Goal: Task Accomplishment & Management: Manage account settings

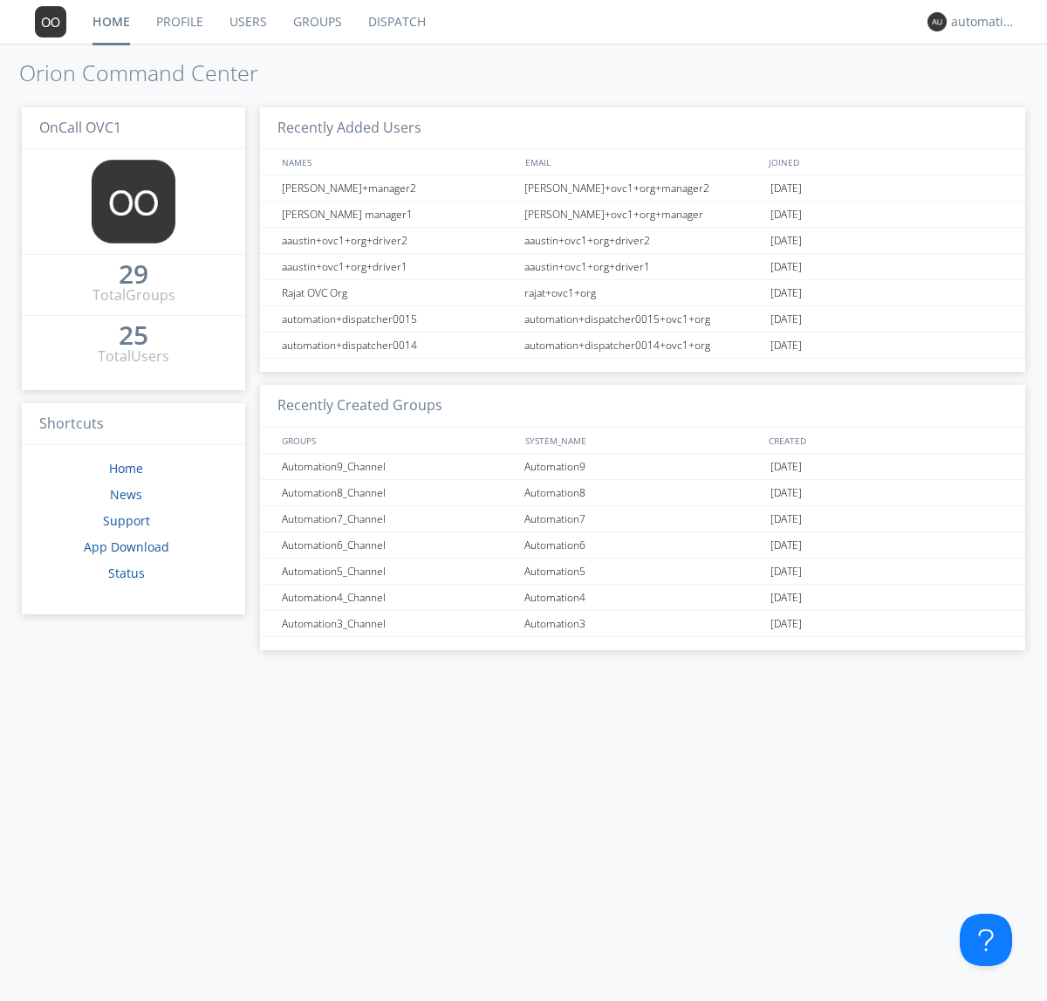
click at [316, 22] on link "Groups" at bounding box center [317, 22] width 75 height 44
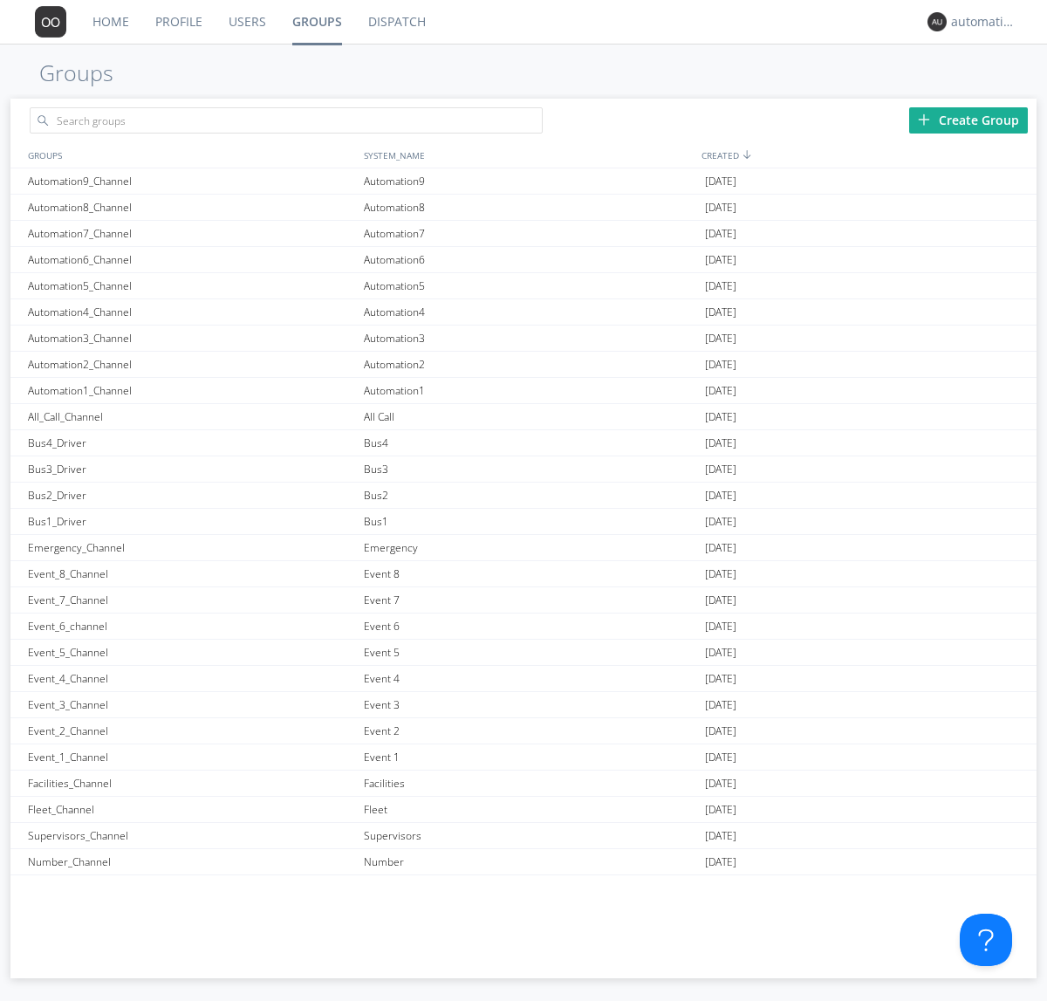
click at [968, 120] on div "Create Group" at bounding box center [968, 120] width 119 height 26
click at [316, 22] on link "Groups" at bounding box center [317, 22] width 76 height 44
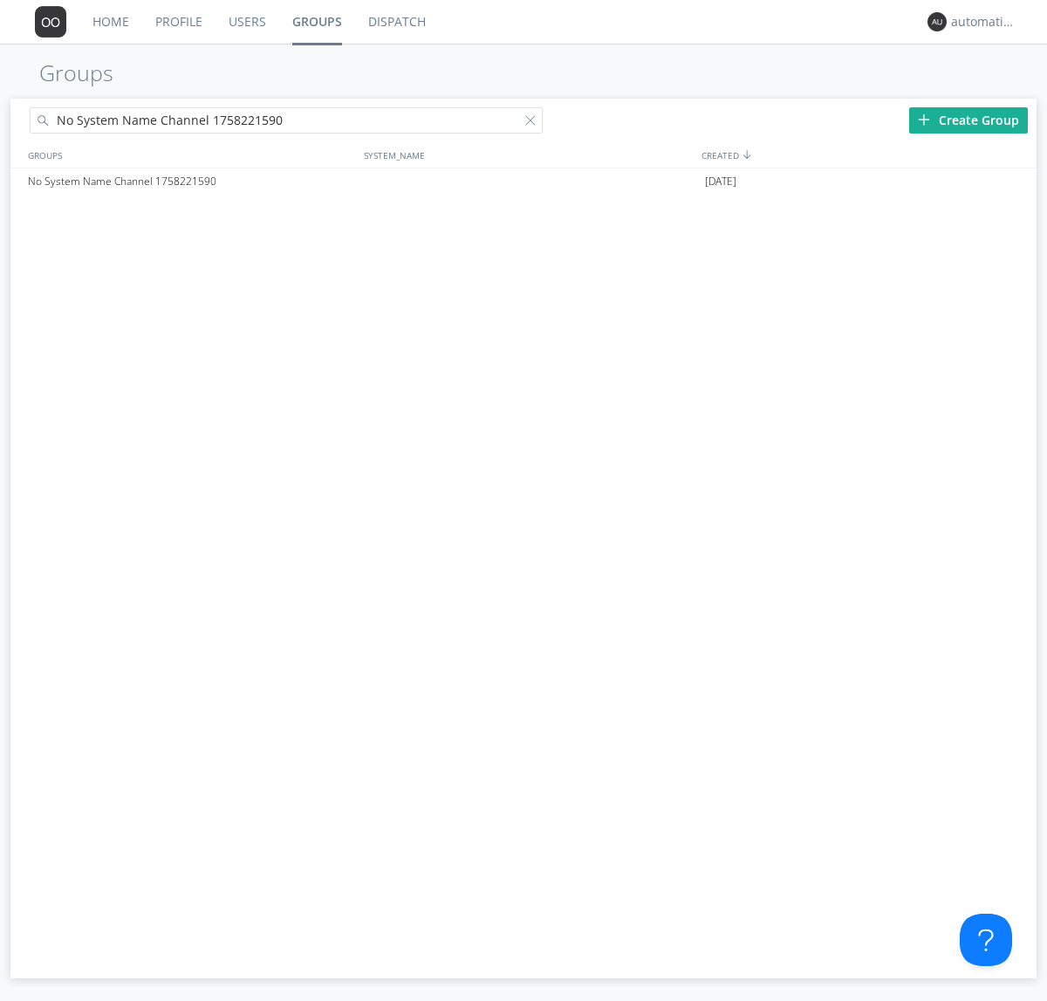
type input "No System Name Channel 1758221590"
click at [534, 123] on div at bounding box center [533, 123] width 17 height 17
type input "No System Name Channel 1758221590"
click at [191, 181] on div "No System Name Channel 1758221590" at bounding box center [192, 181] width 336 height 26
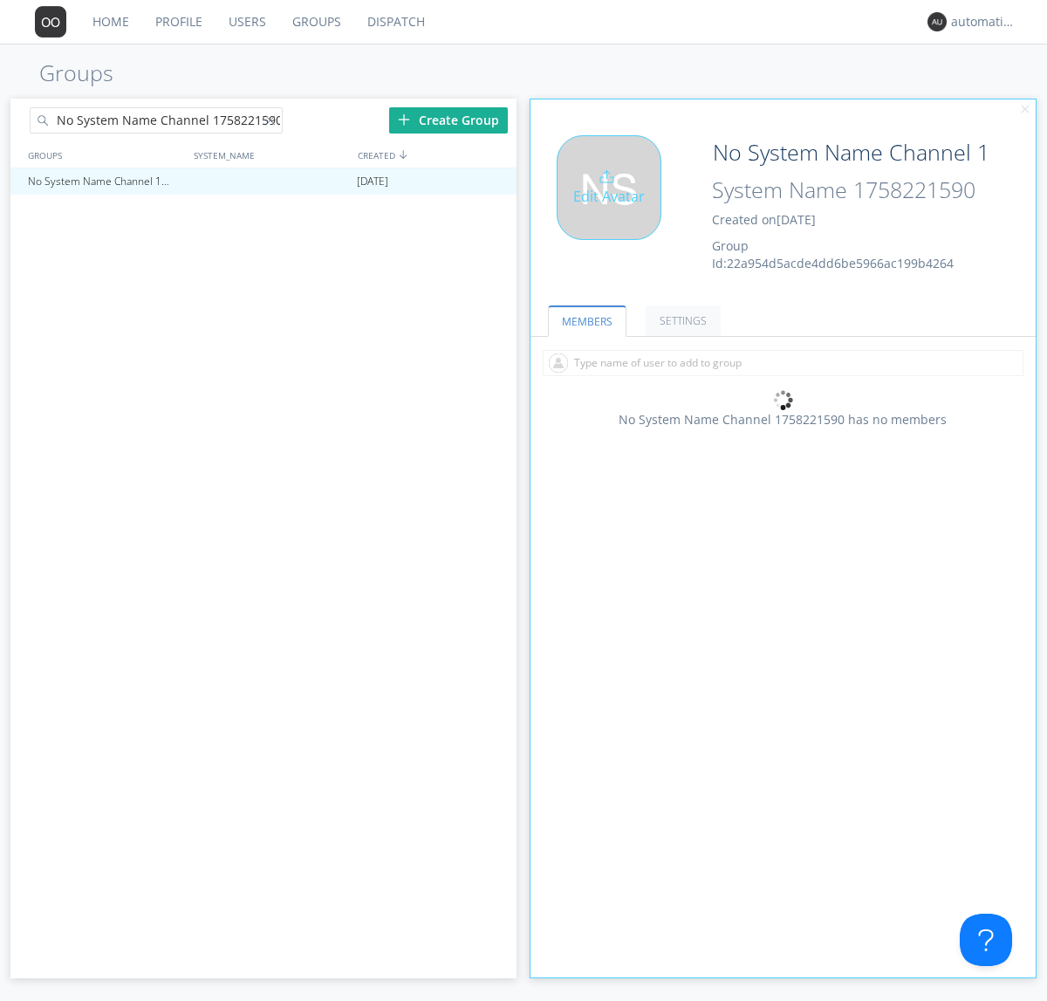
type input "System Name 1758221590"
click at [614, 208] on div "Edit Avatar" at bounding box center [609, 187] width 105 height 105
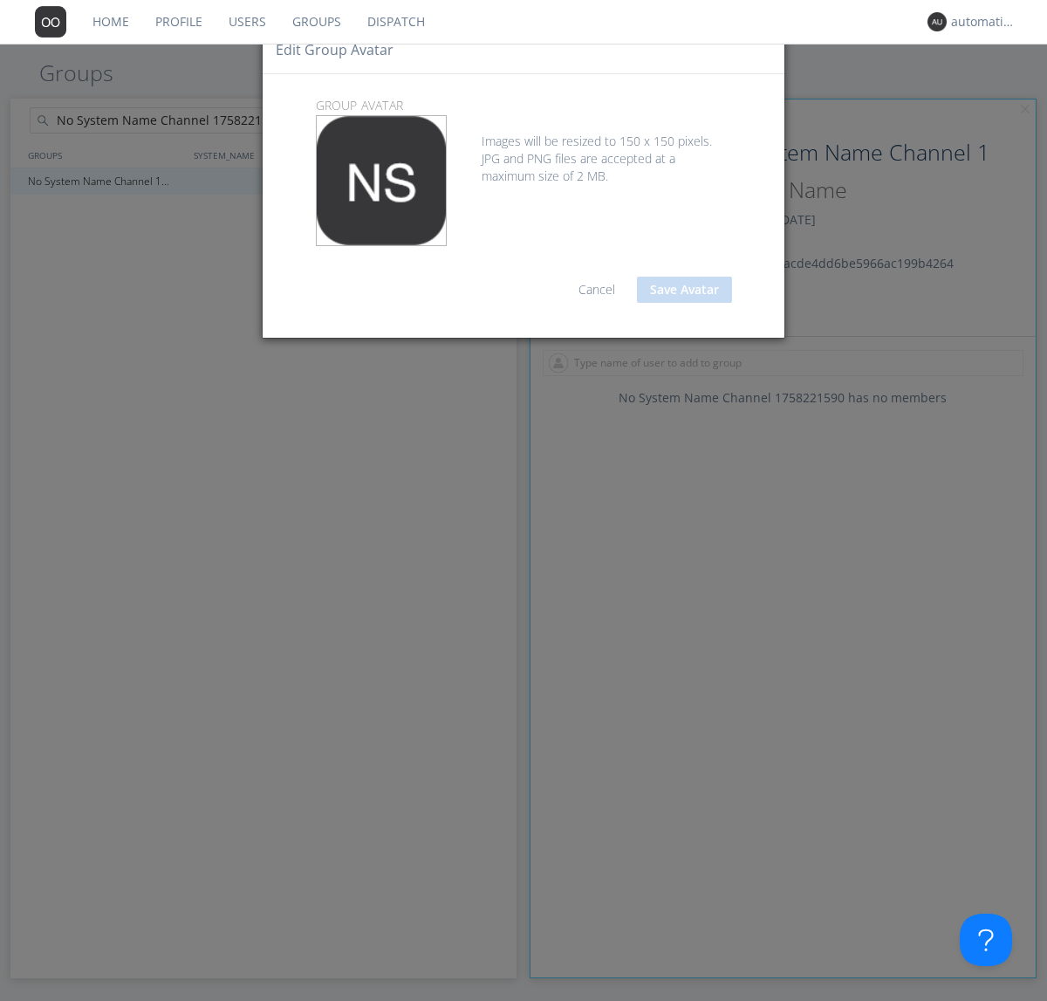
type input "System Name 1758221590"
